Goal: Submit feedback/report problem

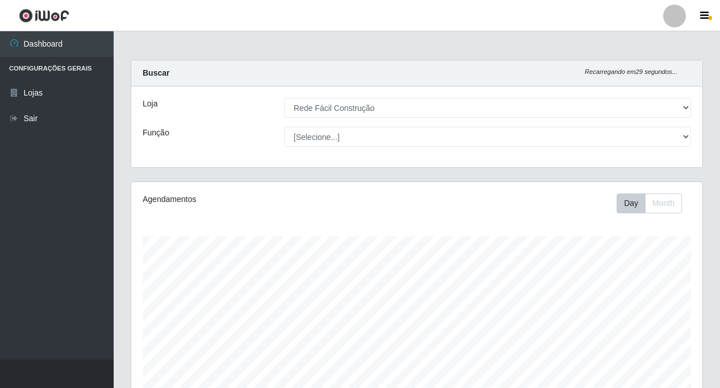
select select "318"
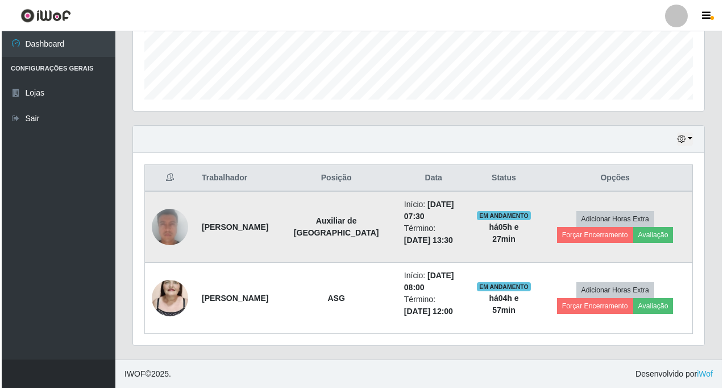
scroll to position [236, 571]
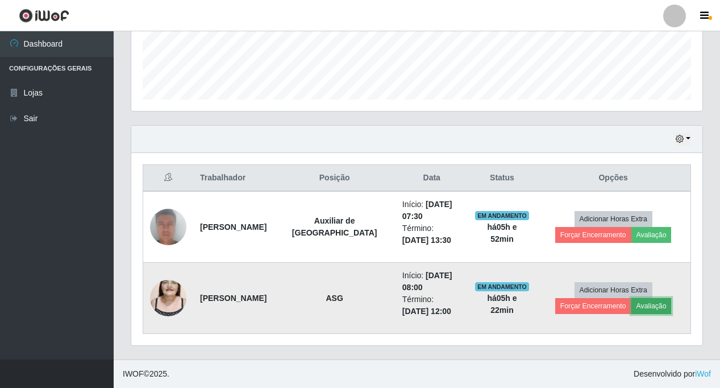
click at [655, 307] on button "Avaliação" at bounding box center [651, 306] width 40 height 16
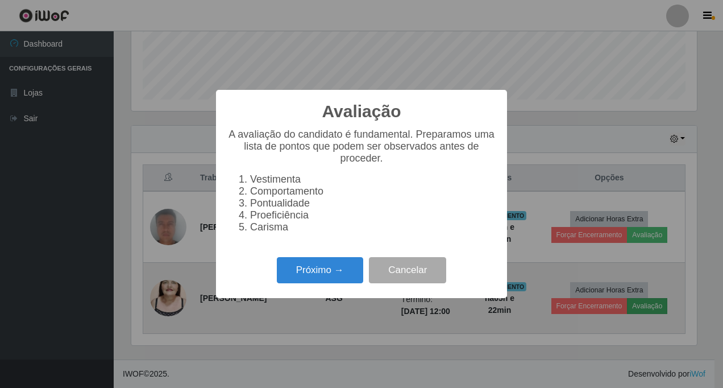
scroll to position [236, 566]
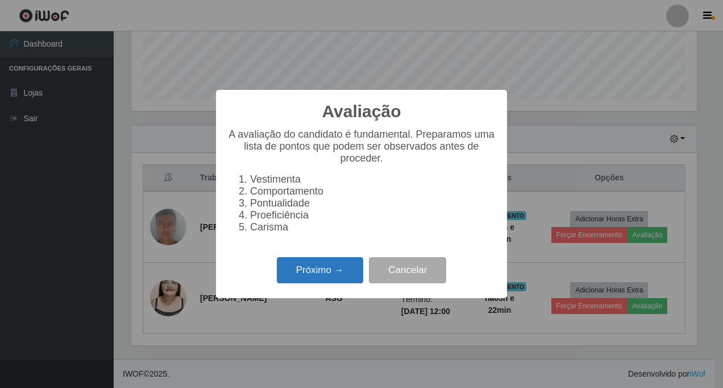
click at [294, 275] on button "Próximo →" at bounding box center [320, 270] width 86 height 27
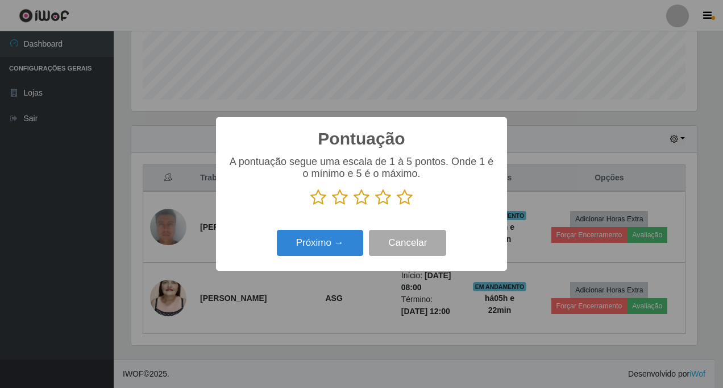
scroll to position [568143, 567813]
click at [317, 200] on icon at bounding box center [318, 197] width 16 height 17
click at [310, 206] on input "radio" at bounding box center [310, 206] width 0 height 0
click at [317, 247] on button "Próximo →" at bounding box center [320, 243] width 86 height 27
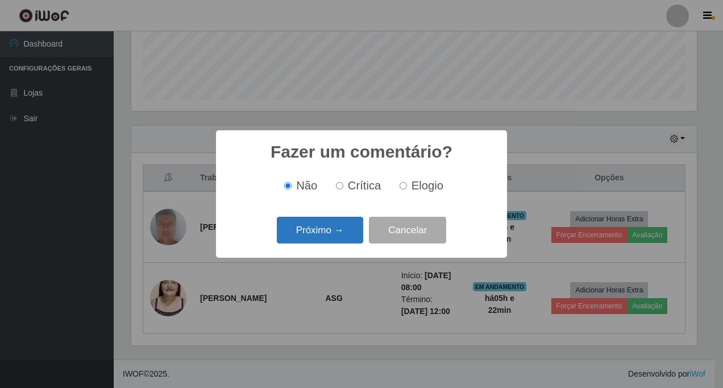
click at [320, 228] on button "Próximo →" at bounding box center [320, 230] width 86 height 27
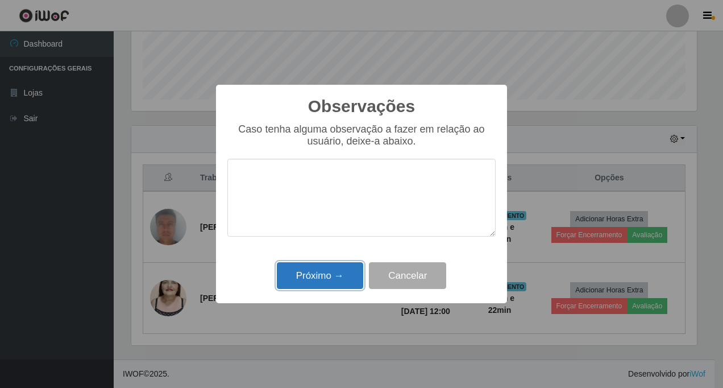
click at [304, 277] on button "Próximo →" at bounding box center [320, 275] width 86 height 27
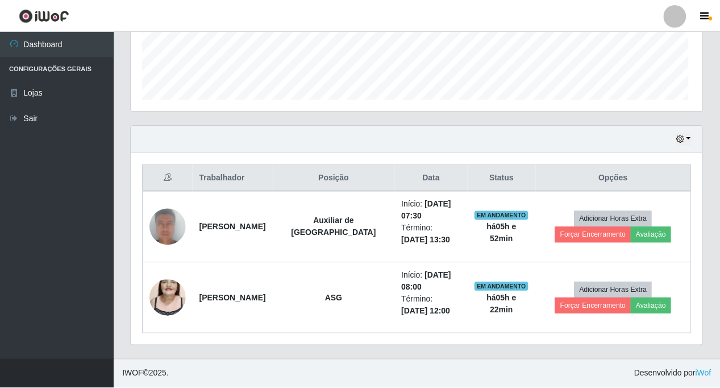
scroll to position [236, 571]
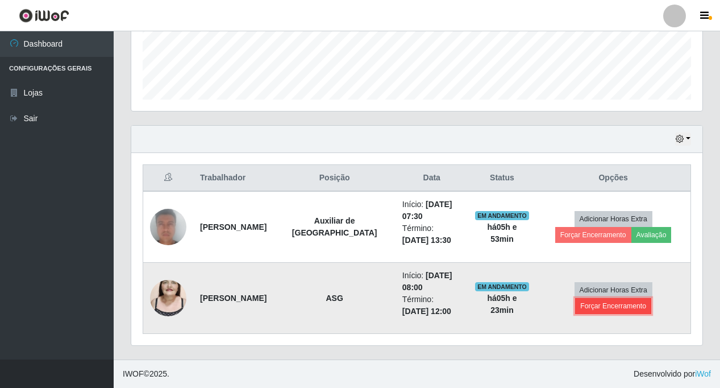
click at [627, 303] on button "Forçar Encerramento" at bounding box center [613, 306] width 76 height 16
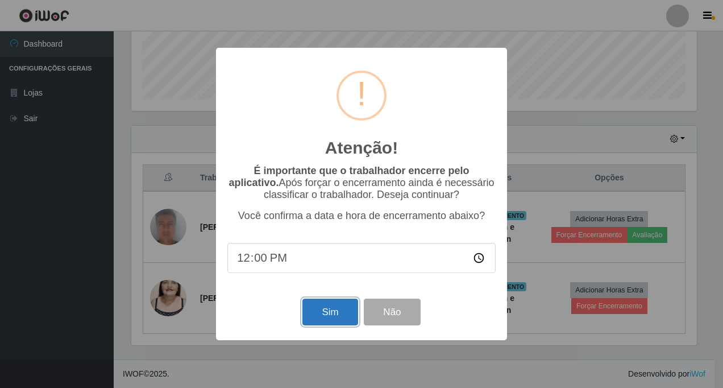
click at [314, 317] on button "Sim" at bounding box center [329, 311] width 55 height 27
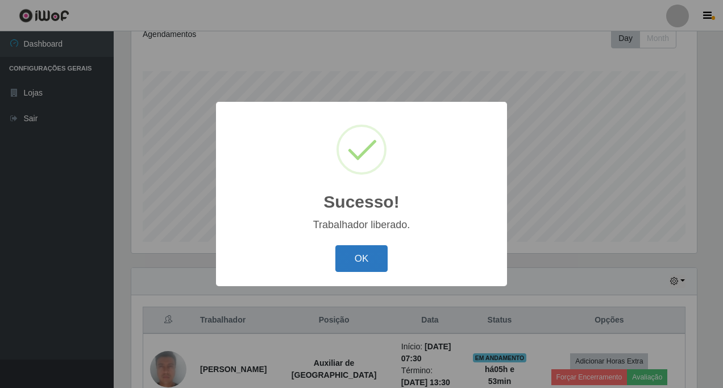
click at [360, 253] on button "OK" at bounding box center [361, 258] width 53 height 27
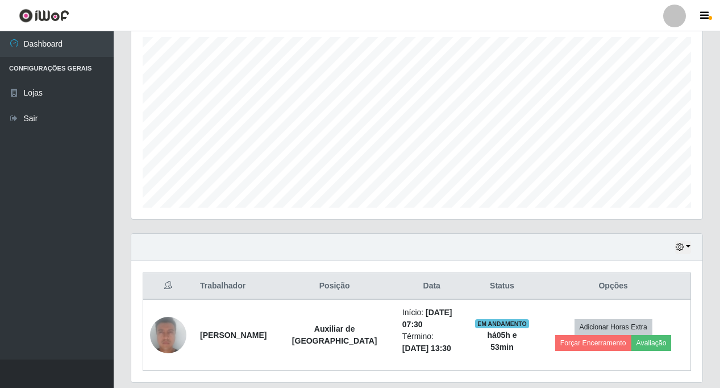
scroll to position [236, 0]
